Goal: Information Seeking & Learning: Learn about a topic

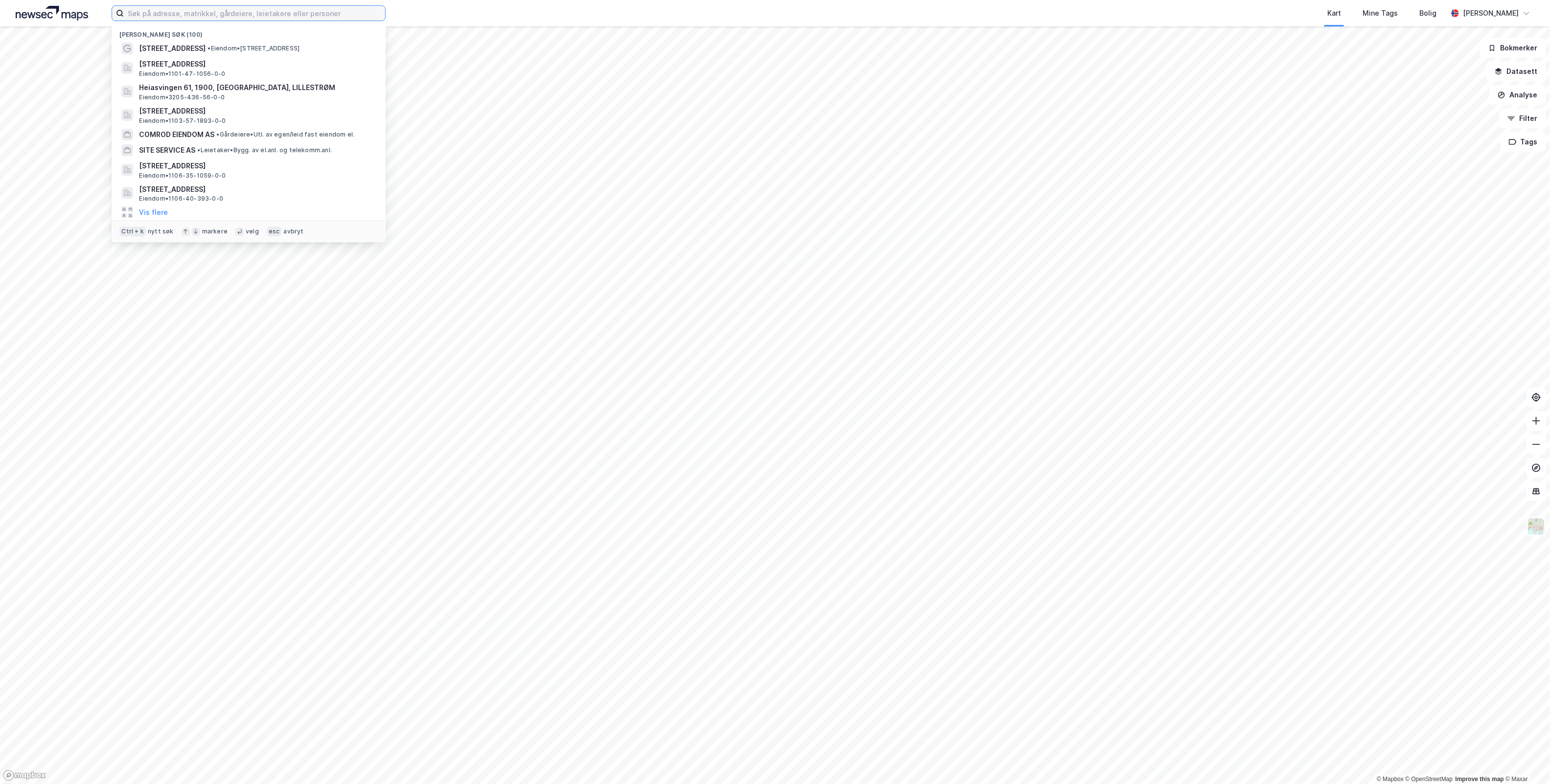
click at [294, 15] on input at bounding box center [255, 13] width 261 height 15
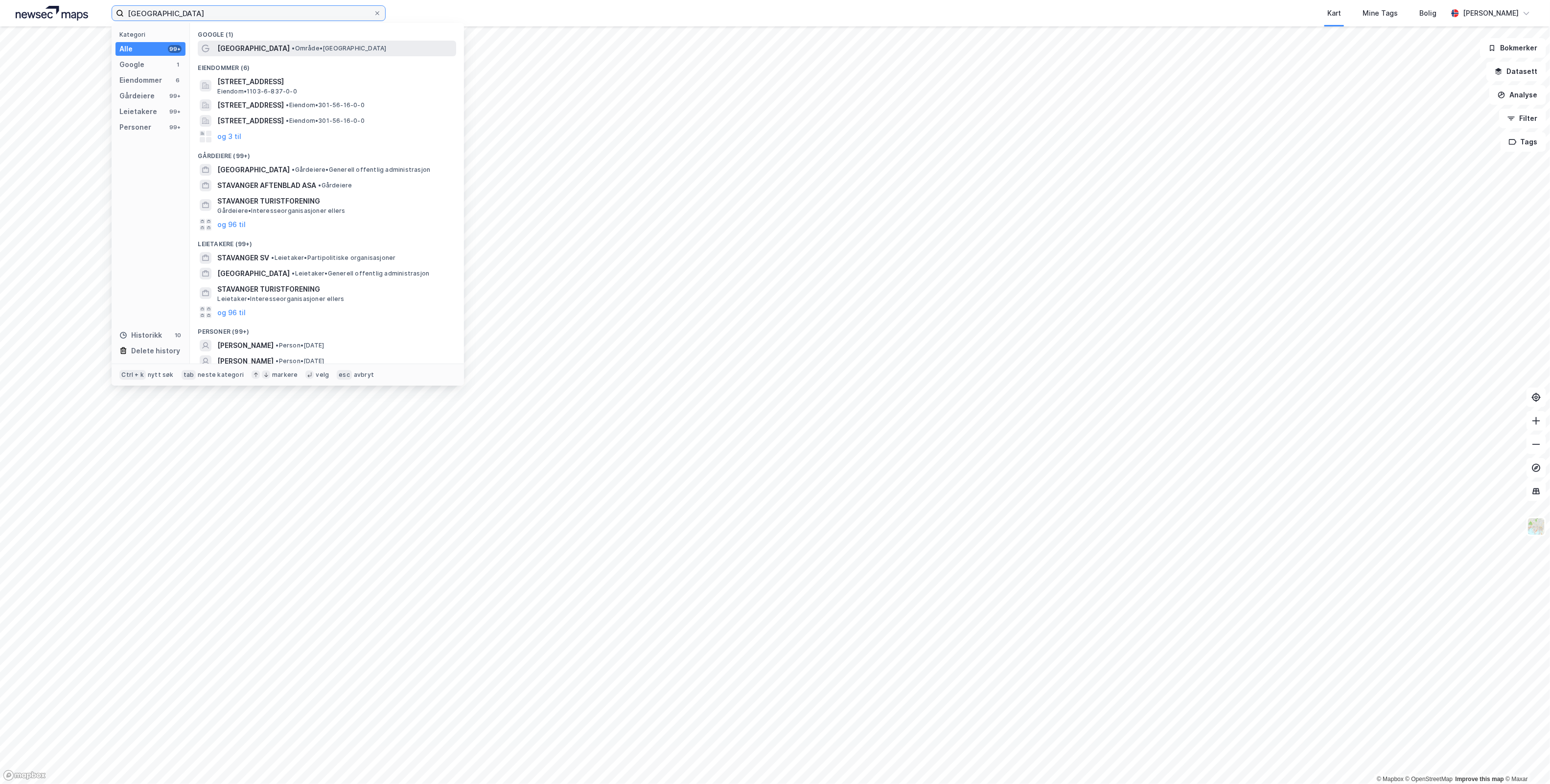
type input "[GEOGRAPHIC_DATA]"
click at [308, 53] on div "[GEOGRAPHIC_DATA] • Område • [GEOGRAPHIC_DATA]" at bounding box center [336, 48] width 237 height 11
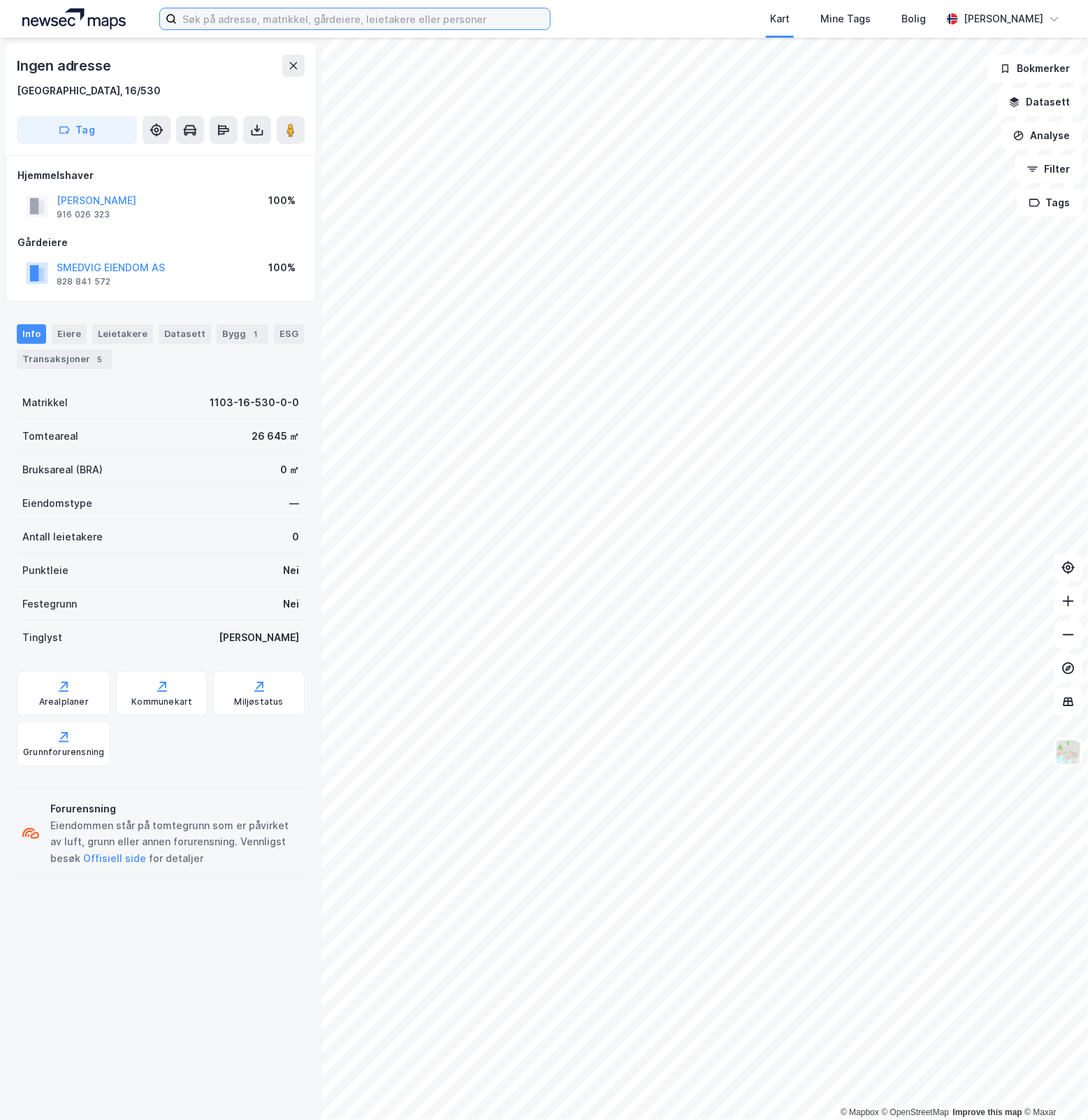
click at [256, 15] on input at bounding box center [364, 19] width 373 height 21
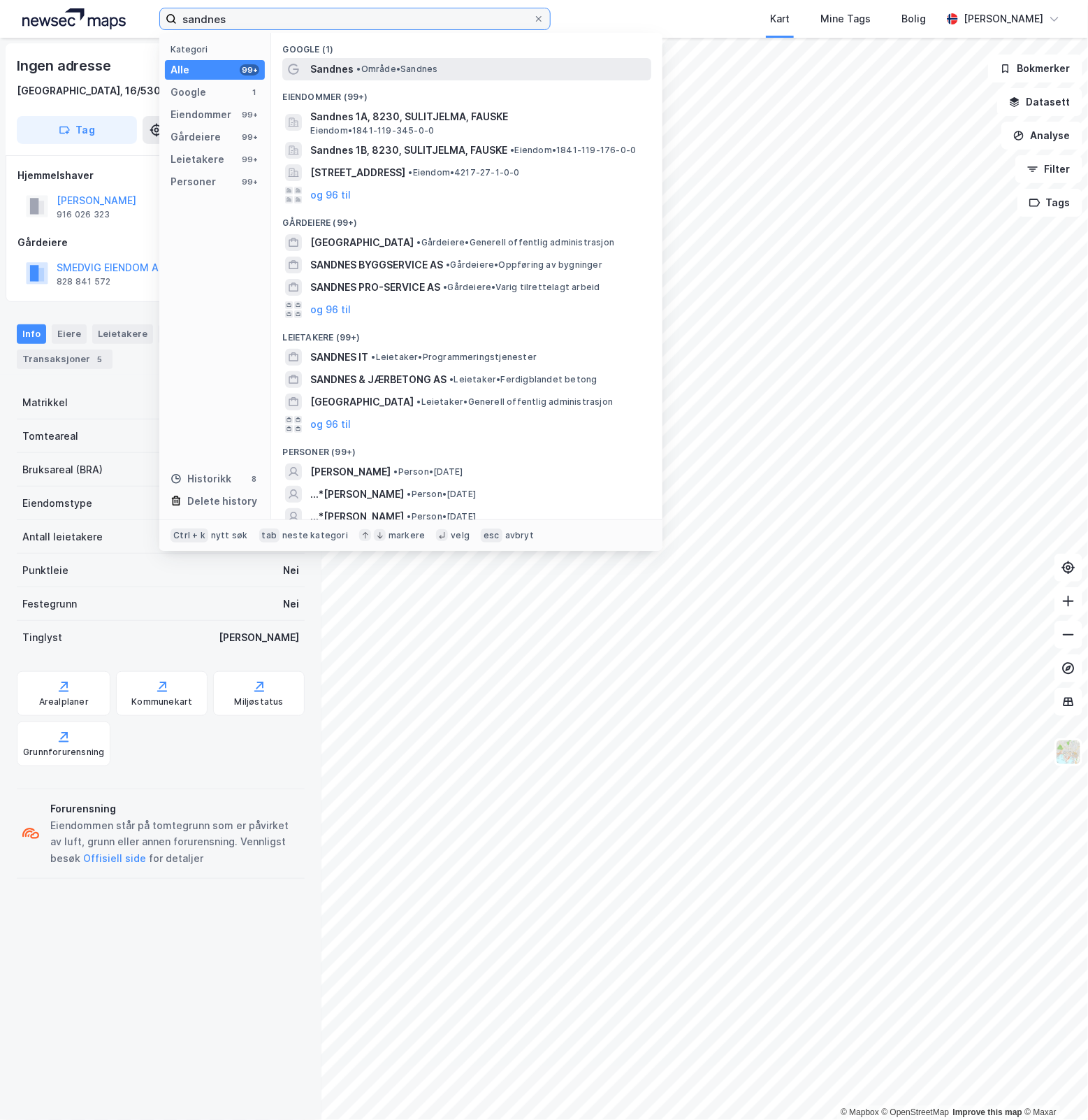
type input "sandnes"
click at [365, 72] on span "• Område • Sandnes" at bounding box center [397, 69] width 81 height 11
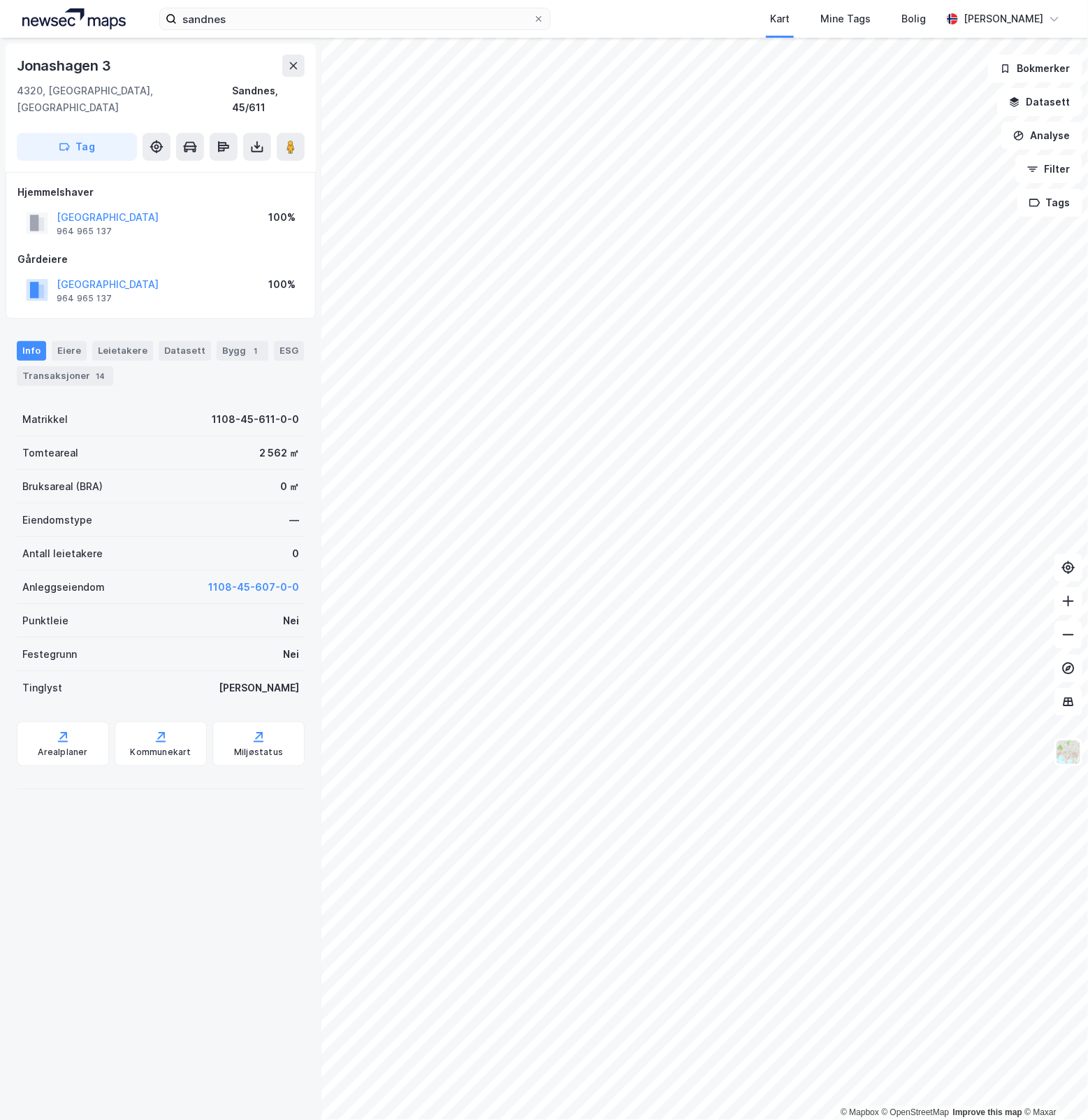
click at [288, 420] on div "© Mapbox © OpenStreetMap Improve this map © Maxar Jonashagen 3 4320, Sandnes, R…" at bounding box center [544, 579] width 1088 height 1082
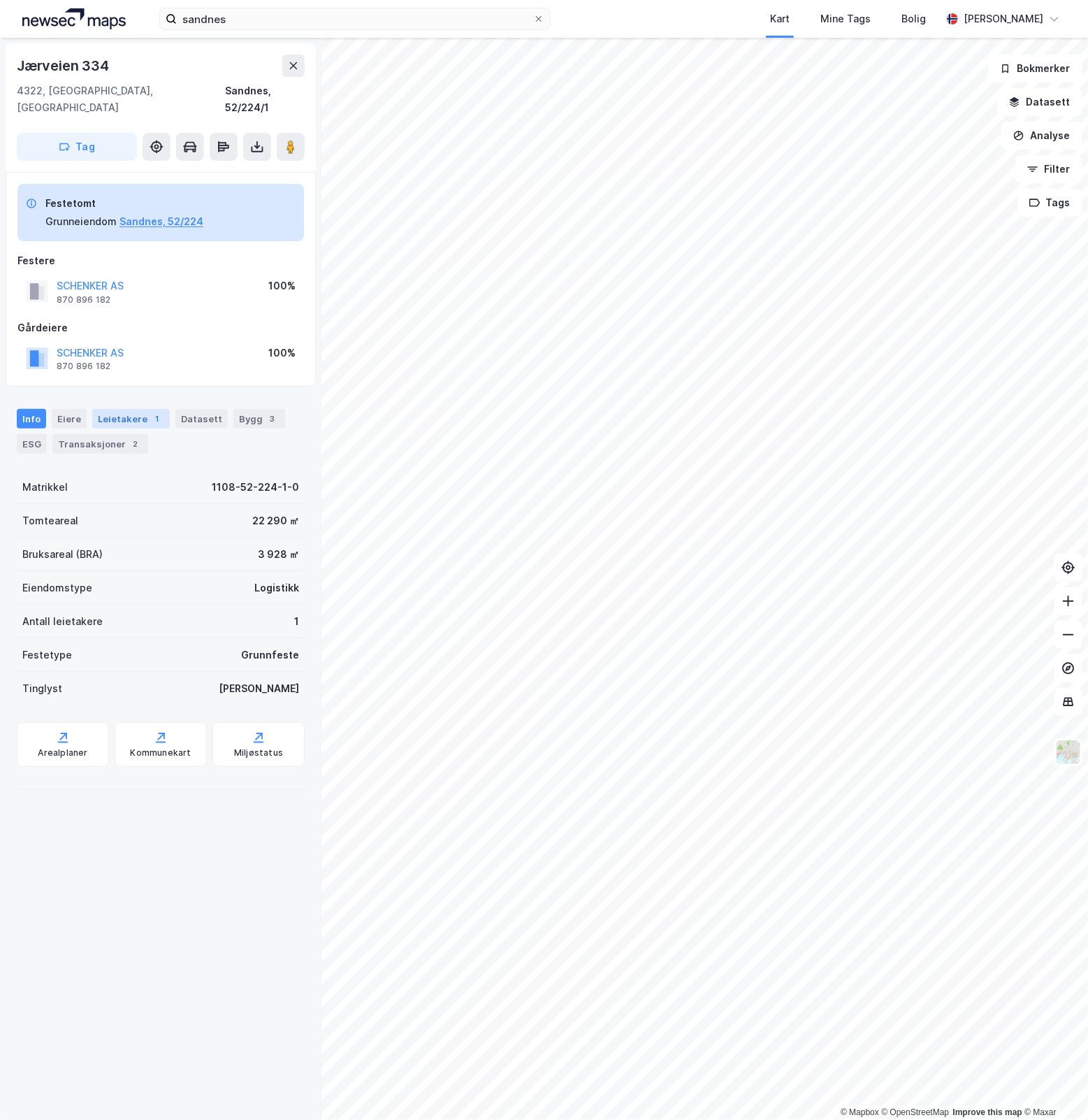
click at [111, 408] on div "Leietakere 1" at bounding box center [131, 418] width 78 height 20
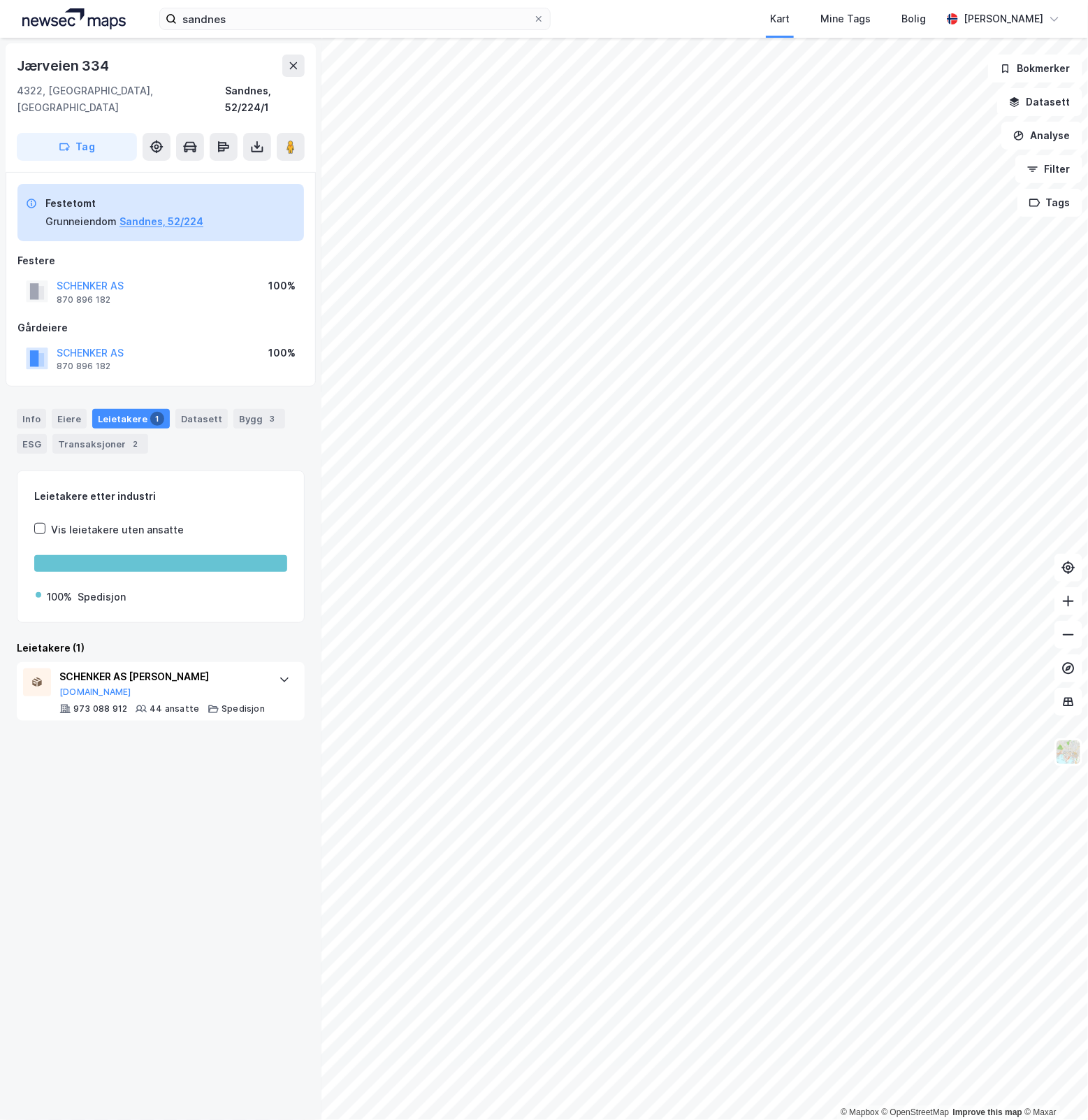
click at [168, 861] on div "Jærveien 334 4322, Sandnes, Rogaland Sandnes, 52/224/1 Tag Festetomt Grunneiend…" at bounding box center [161, 579] width 321 height 1082
